Goal: Task Accomplishment & Management: Manage account settings

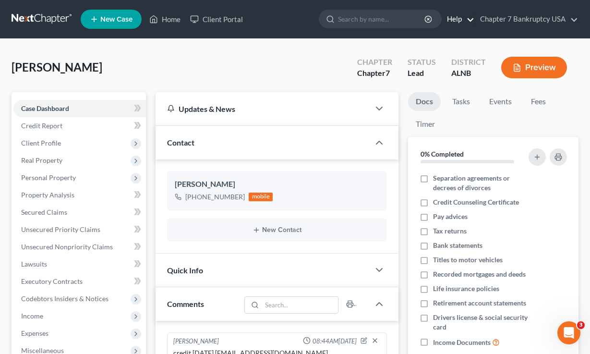
click at [458, 21] on link "Help" at bounding box center [458, 19] width 32 height 17
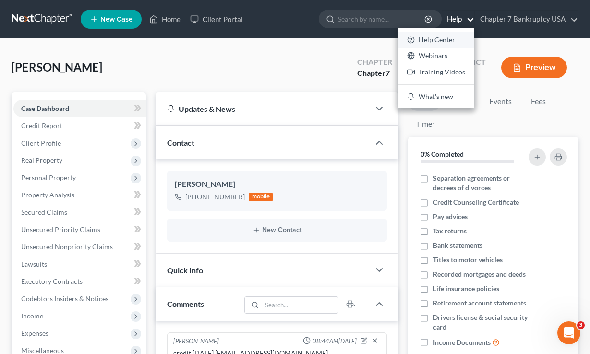
click at [446, 45] on link "Help Center" at bounding box center [436, 40] width 76 height 16
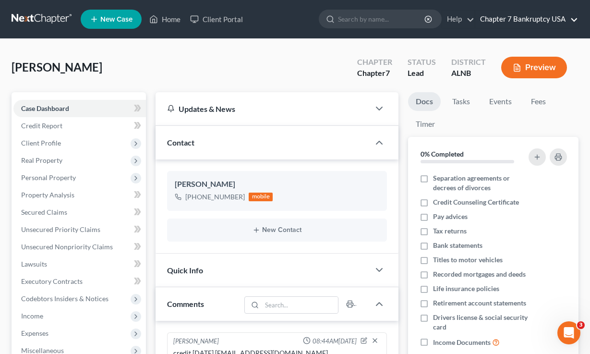
click at [548, 17] on link "Chapter 7 Bankruptcy USA" at bounding box center [526, 19] width 103 height 17
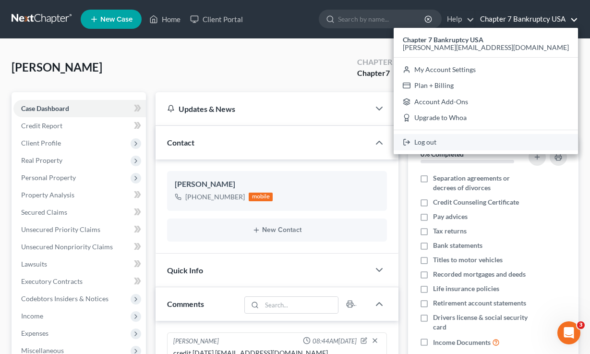
click at [505, 141] on link "Log out" at bounding box center [485, 142] width 184 height 16
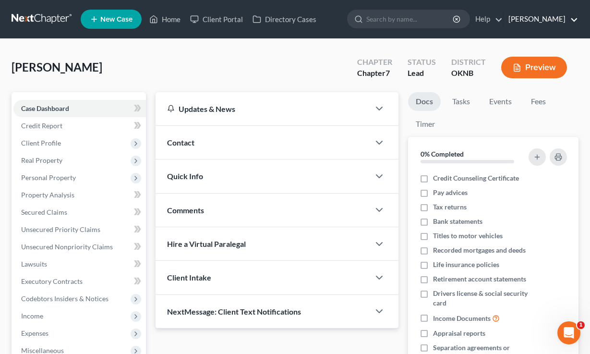
click at [559, 13] on link "James Stamper" at bounding box center [540, 19] width 74 height 17
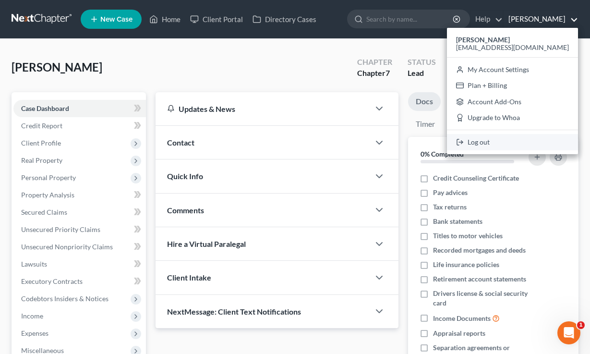
click at [519, 147] on link "Log out" at bounding box center [512, 142] width 131 height 16
